Goal: Task Accomplishment & Management: Manage account settings

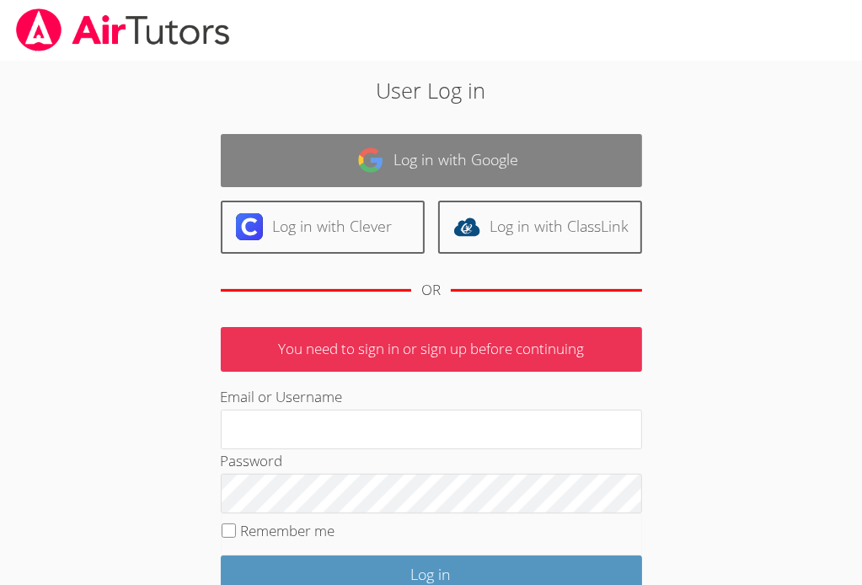
click at [445, 179] on link "Log in with Google" at bounding box center [431, 160] width 421 height 53
